Goal: Task Accomplishment & Management: Manage account settings

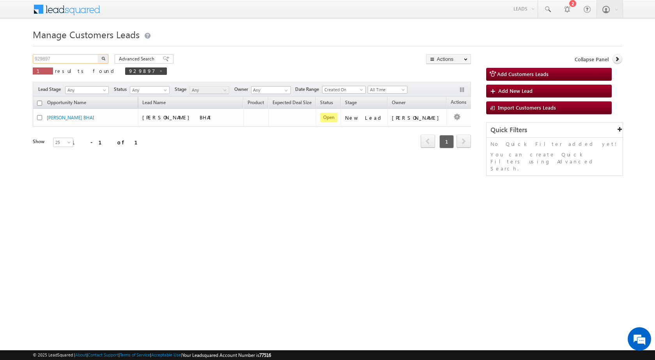
click at [73, 61] on input "929897" at bounding box center [66, 58] width 67 height 9
paste input "33543"
type input "933543"
click at [104, 56] on button "button" at bounding box center [103, 58] width 10 height 9
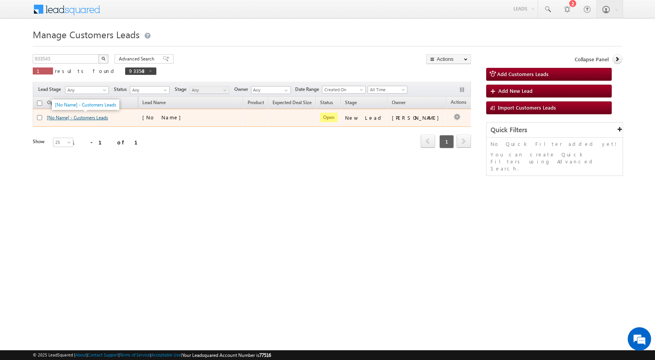
click at [92, 117] on link "[No Name] - Customers Leads" at bounding box center [77, 118] width 61 height 6
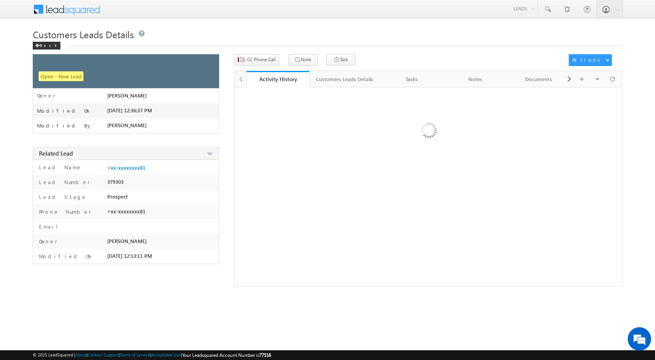
click at [207, 61] on span at bounding box center [210, 65] width 9 height 9
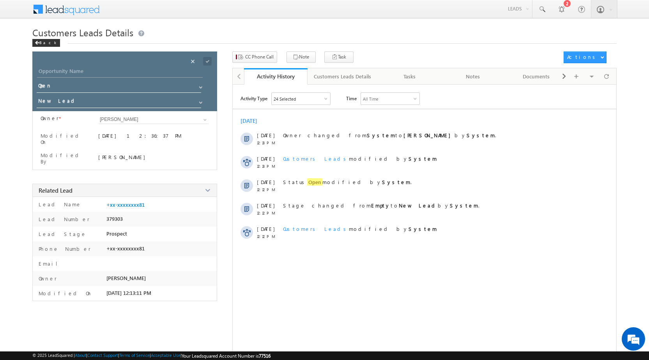
drag, startPoint x: 159, startPoint y: 78, endPoint x: 159, endPoint y: 71, distance: 6.2
click at [159, 78] on div at bounding box center [129, 74] width 185 height 14
click at [159, 71] on input "Opportunity Name" at bounding box center [120, 72] width 166 height 11
paste input "SONVEERT SINGH"
type input "SONVEERT SINGH"
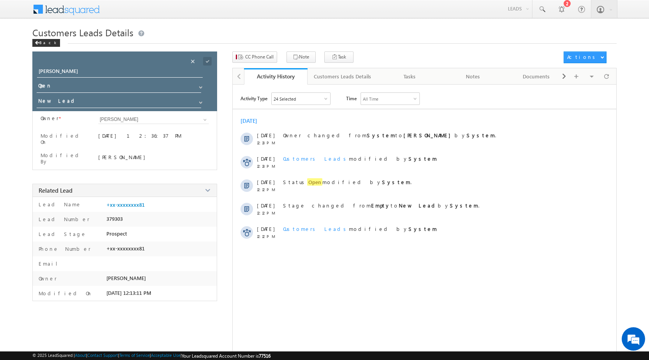
click at [203, 58] on div "Save" at bounding box center [214, 53] width 28 height 14
click at [253, 60] on button "CC Phone Call" at bounding box center [254, 56] width 45 height 11
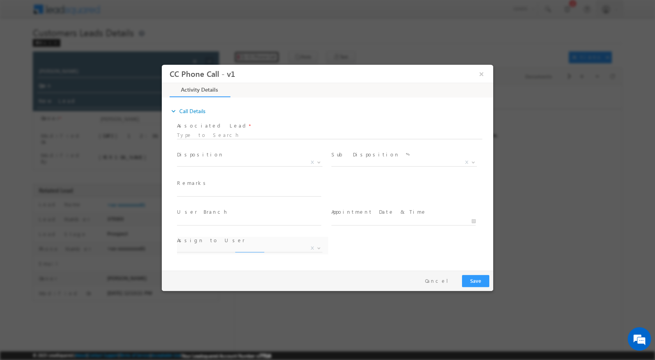
select select "ajai.kumar@sgrlimited.in"
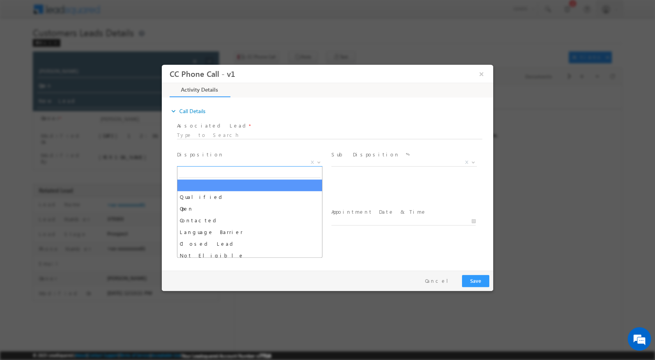
click at [320, 161] on b at bounding box center [318, 161] width 5 height 3
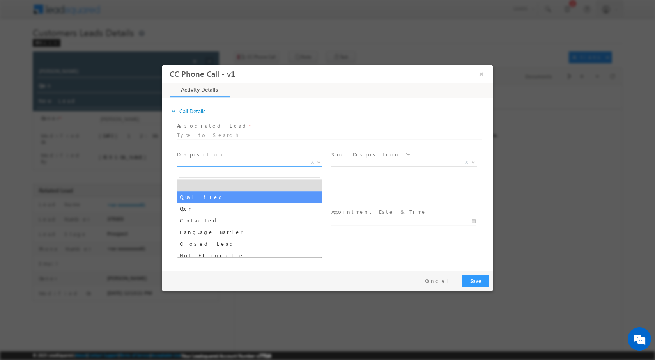
select select "Qualified"
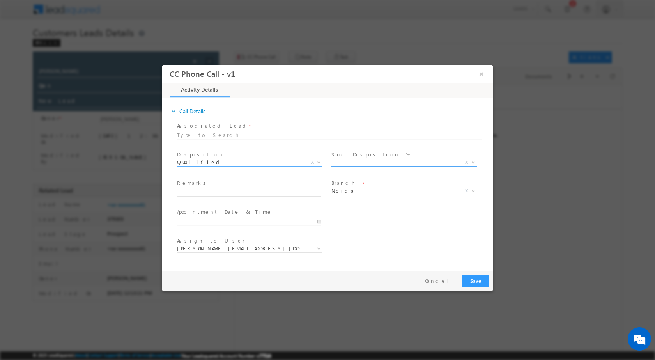
click at [474, 162] on b at bounding box center [473, 161] width 5 height 3
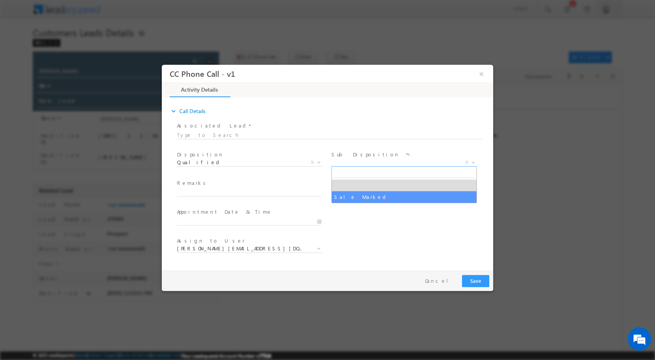
select select "Sale Marked"
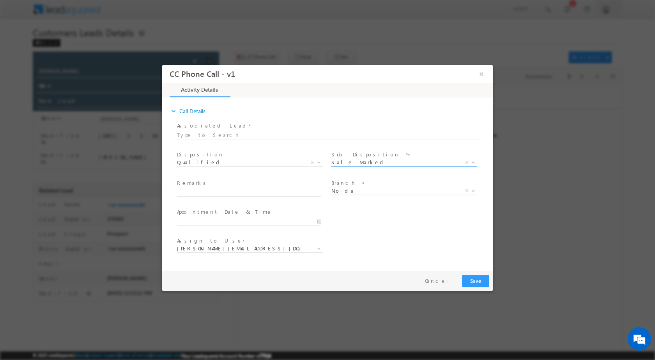
click at [323, 219] on div at bounding box center [252, 220] width 151 height 9
click at [322, 221] on div at bounding box center [252, 220] width 151 height 9
click at [318, 223] on input "09/26/2025 3:19 PM" at bounding box center [249, 221] width 144 height 8
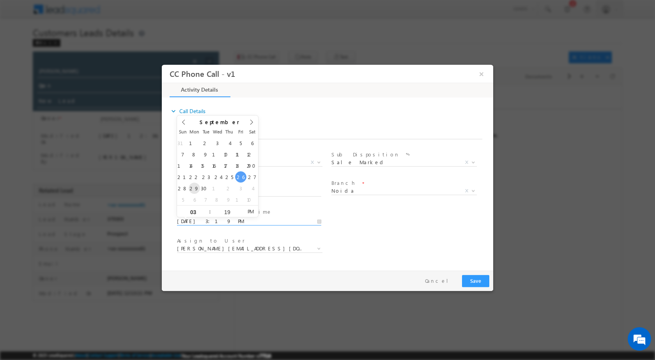
type input "09/29/2025 3:19 PM"
type input "12"
type input "09/29/2025 12:19 PM"
click at [228, 215] on div "19" at bounding box center [227, 211] width 32 height 12
click at [228, 211] on input "19" at bounding box center [227, 211] width 32 height 5
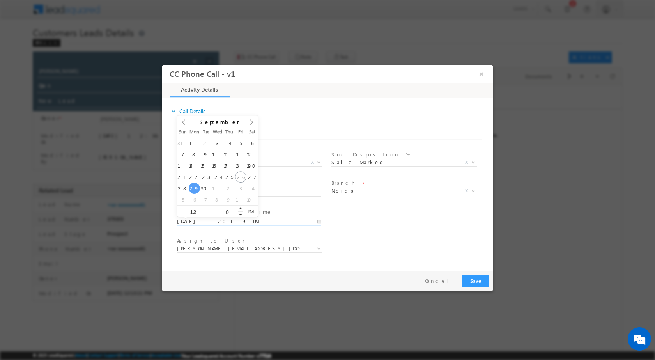
type input "00"
type input "09/29/2025 12:00 PM"
click at [341, 244] on div "Assign to User * ajai.kumar@sgrlimited.in akash.kumar1@sgrlimited.in dharmendra…" at bounding box center [334, 249] width 318 height 29
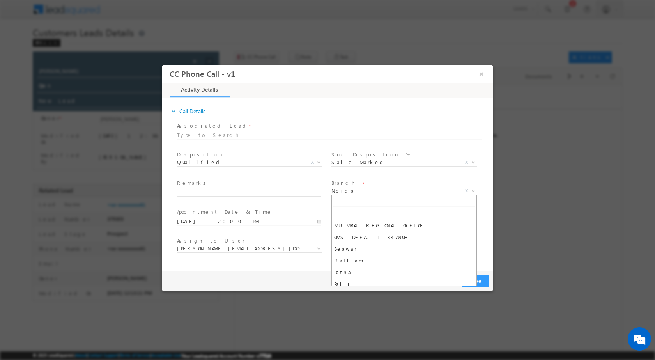
click at [473, 189] on b at bounding box center [473, 190] width 5 height 3
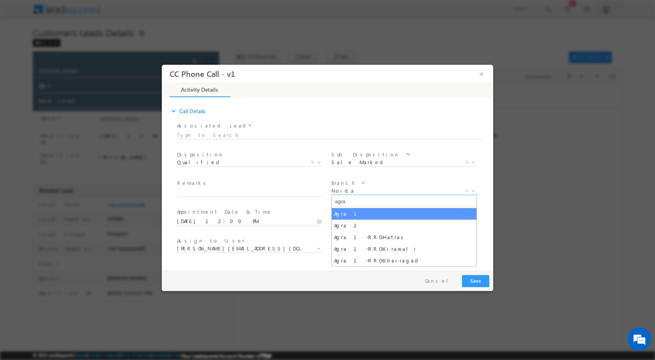
type input "agra"
select select "Agra 1"
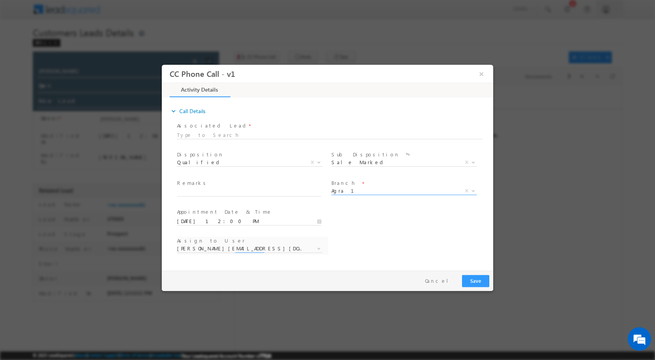
select select "abhishek.parashar1@sgrlimited.in"
click at [320, 244] on span at bounding box center [318, 248] width 8 height 10
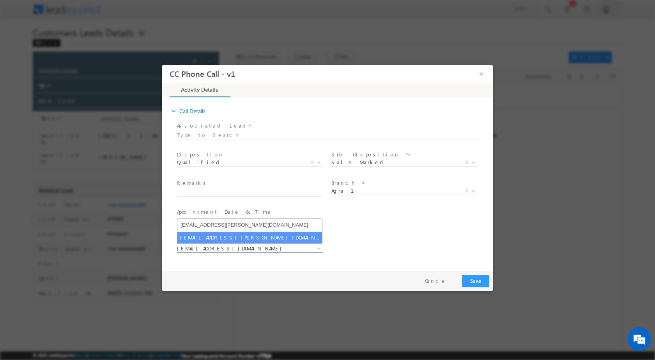
type input "sani.tomar@sgrlimited.in"
select select "sani.tomar@sgrlimited.in"
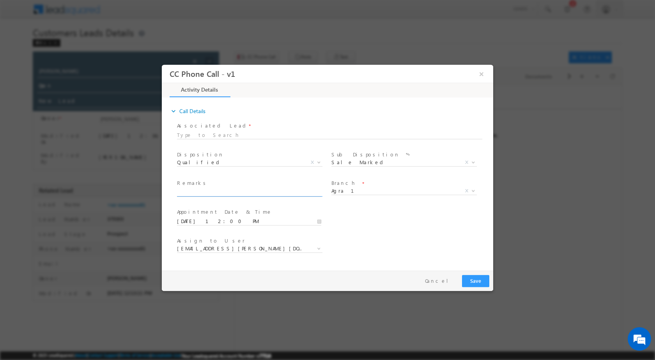
click at [214, 190] on input "text" at bounding box center [249, 192] width 144 height 8
paste input "26/09-Customer name is SONVEERT SINGH customer age is 28 yrs loan type is Plot …"
type input "26/09-Customer name is SONVEERT SINGH customer age is 28 yrs loan type is Plot …"
click at [482, 282] on button "Save" at bounding box center [475, 280] width 27 height 12
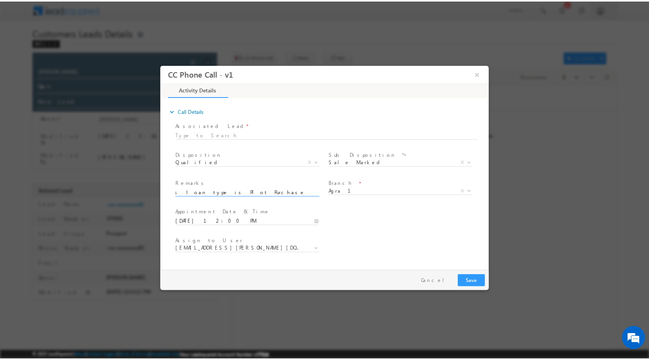
scroll to position [0, 0]
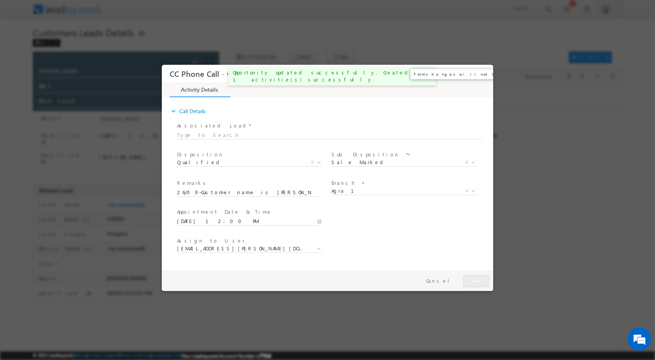
click at [483, 72] on button "×" at bounding box center [481, 73] width 13 height 14
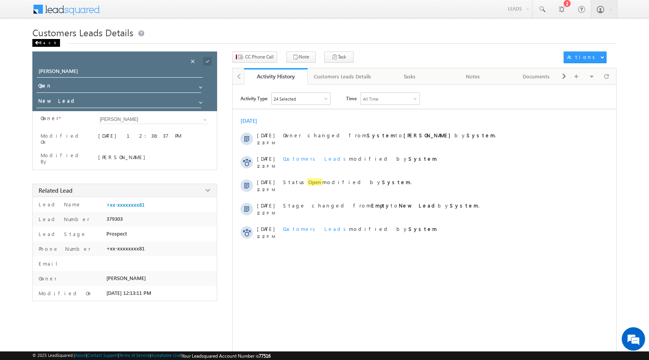
click at [38, 40] on div "Back" at bounding box center [46, 43] width 28 height 8
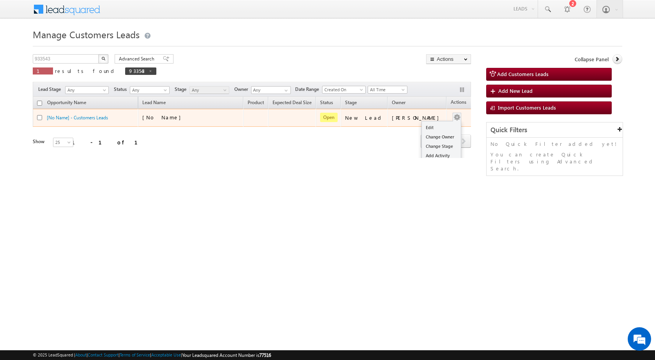
click at [453, 118] on button "button" at bounding box center [457, 117] width 8 height 8
click at [431, 126] on link "Edit" at bounding box center [441, 127] width 39 height 9
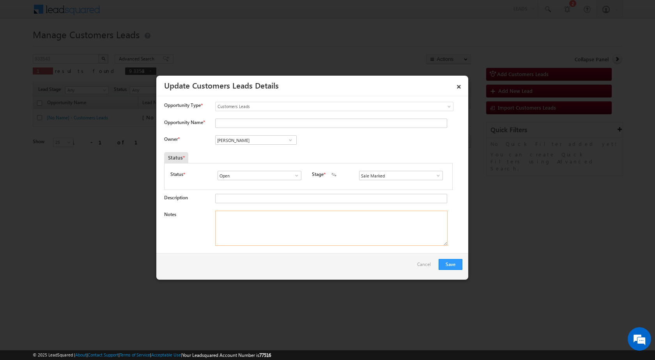
click at [313, 235] on textarea "Notes" at bounding box center [331, 227] width 232 height 35
paste textarea "26/09-Customer name is SONVEERT SINGH customer age is 28 yrs loan type is Plot …"
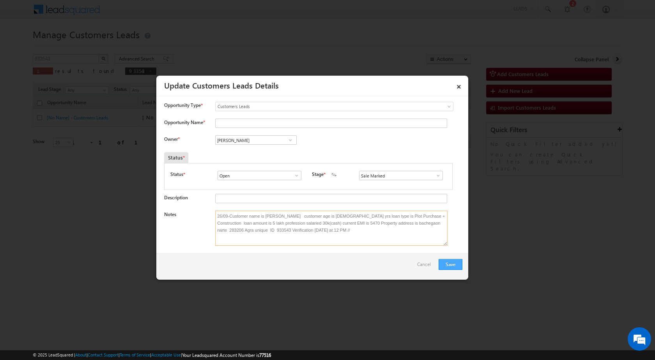
type textarea "26/09-Customer name is SONVEERT SINGH customer age is 28 yrs loan type is Plot …"
click at [452, 267] on button "Save" at bounding box center [450, 264] width 24 height 11
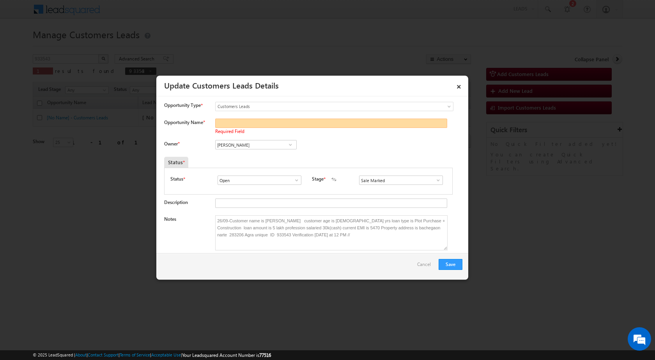
paste input "SONVEERT SINGH"
type input "SONVEERT SINGH"
click at [447, 265] on button "Save" at bounding box center [450, 264] width 24 height 11
